Goal: Information Seeking & Learning: Learn about a topic

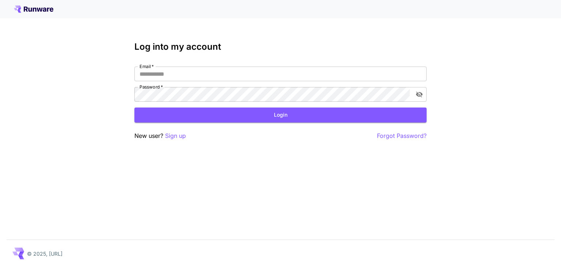
click at [32, 8] on icon at bounding box center [33, 8] width 39 height 7
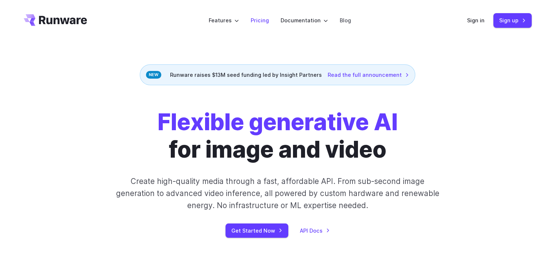
click at [251, 19] on li "Pricing" at bounding box center [260, 20] width 30 height 20
click at [252, 19] on li "Pricing" at bounding box center [260, 20] width 30 height 20
click at [256, 19] on link "Pricing" at bounding box center [260, 20] width 18 height 8
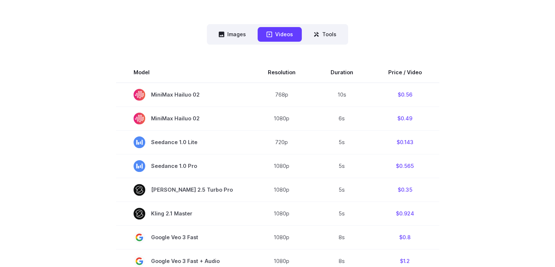
scroll to position [143, 0]
